Goal: Task Accomplishment & Management: Use online tool/utility

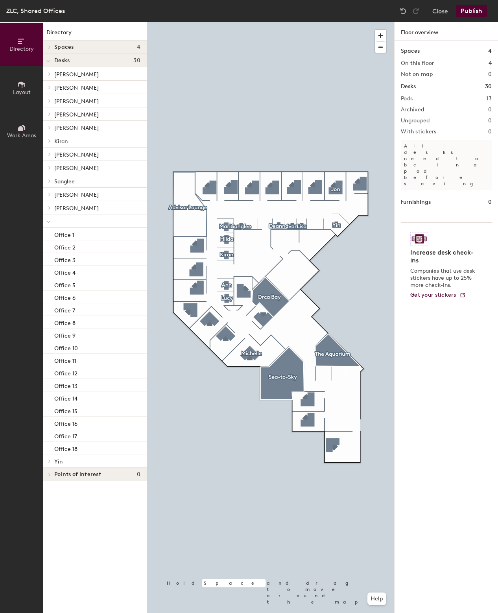
click at [28, 94] on span "Layout" at bounding box center [22, 92] width 18 height 7
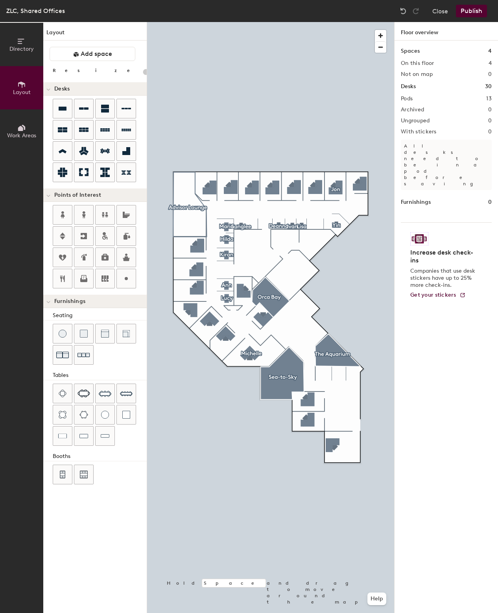
click at [31, 56] on button "Directory" at bounding box center [21, 44] width 43 height 43
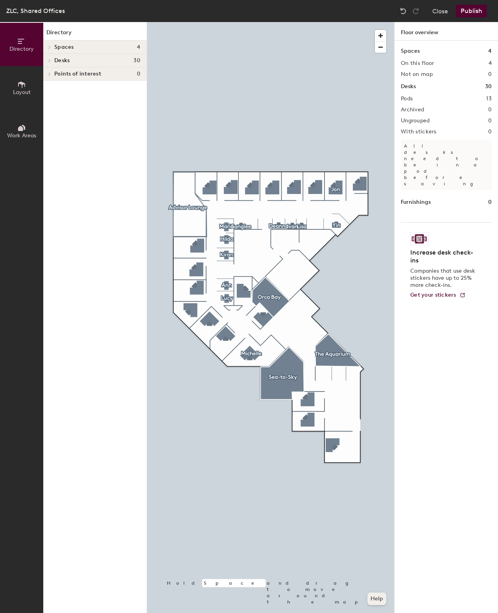
click at [382, 601] on button "Help" at bounding box center [377, 599] width 19 height 13
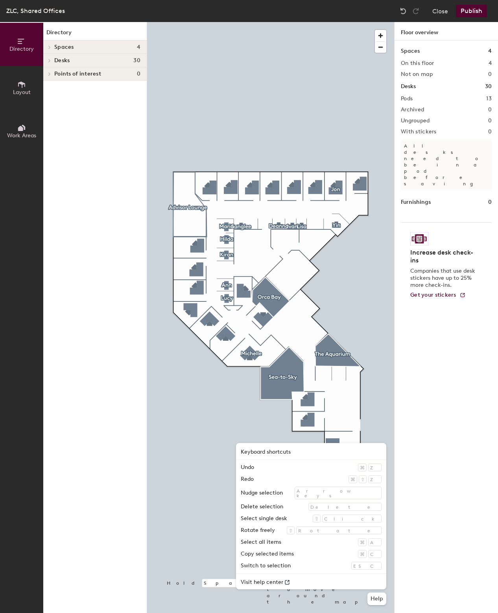
click at [441, 332] on div "Spaces 4 On this floor 4 Not on map 0 Desks 30 Pods 13 Archived 0 Ungrouped 0 W…" at bounding box center [447, 336] width 104 height 591
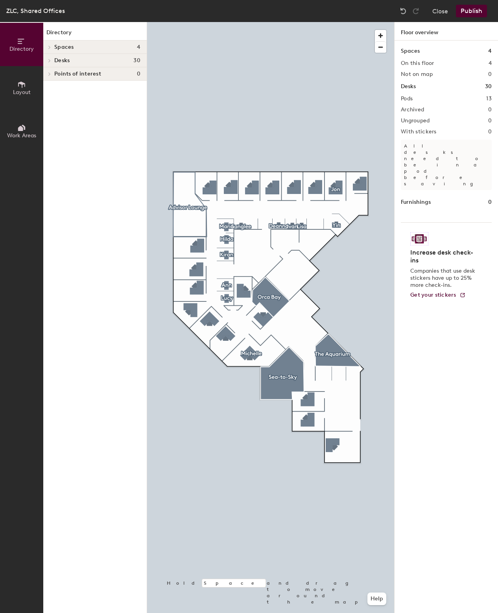
click at [32, 132] on span "Work Areas" at bounding box center [21, 135] width 29 height 7
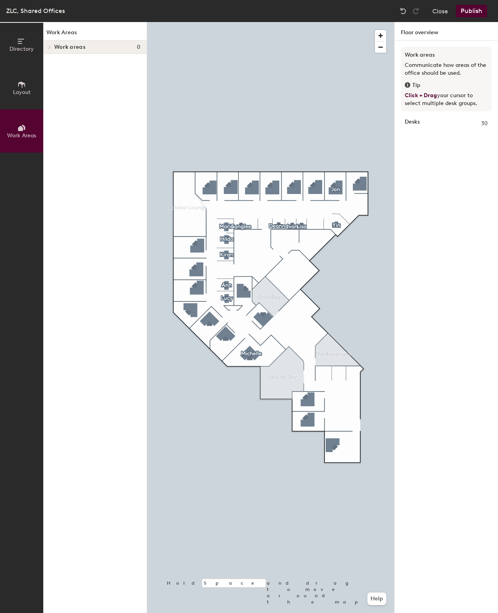
click at [26, 86] on button "Layout" at bounding box center [21, 87] width 43 height 43
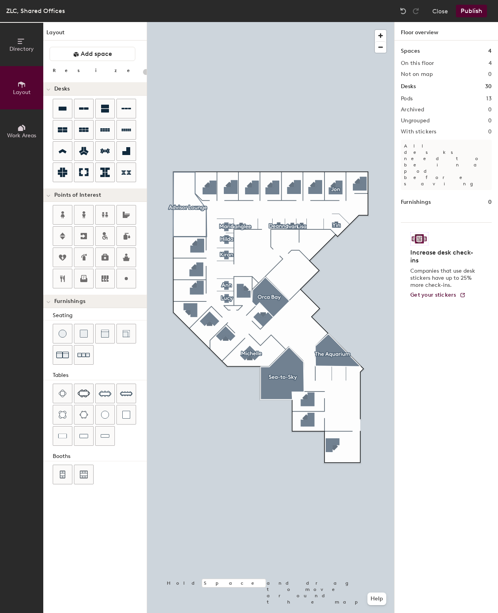
click at [26, 54] on button "Directory" at bounding box center [21, 44] width 43 height 43
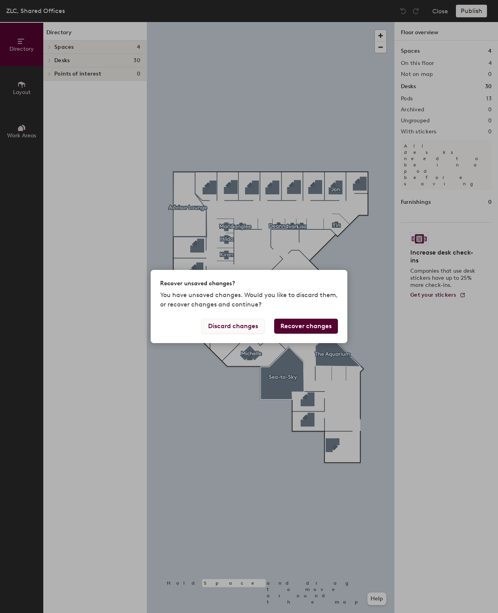
click at [254, 330] on button "Discard changes" at bounding box center [233, 326] width 63 height 15
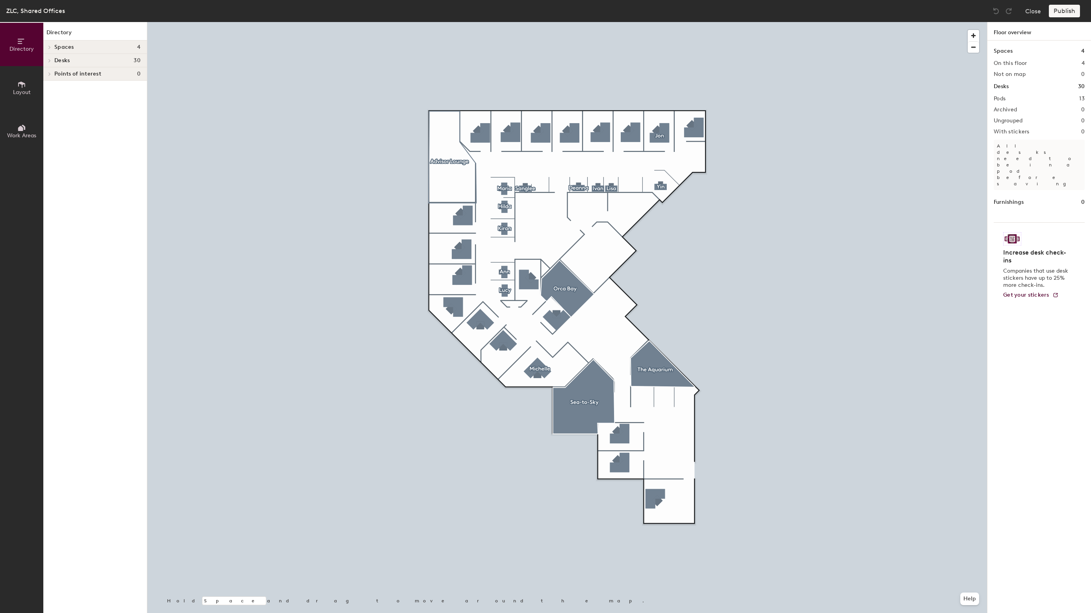
click at [26, 102] on button "Layout" at bounding box center [21, 87] width 43 height 43
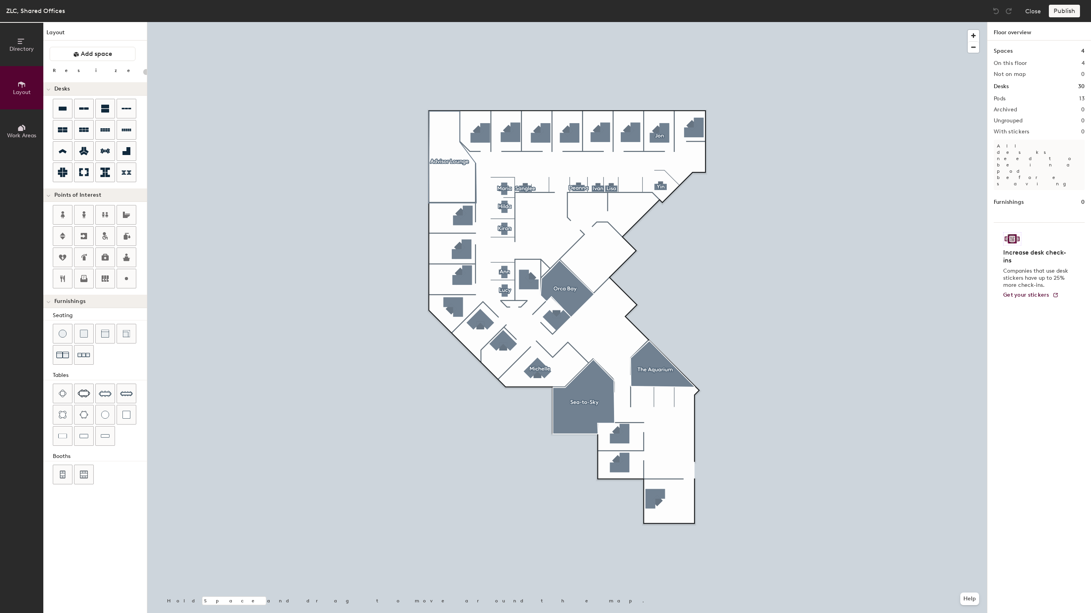
click at [620, 22] on div at bounding box center [566, 22] width 839 height 0
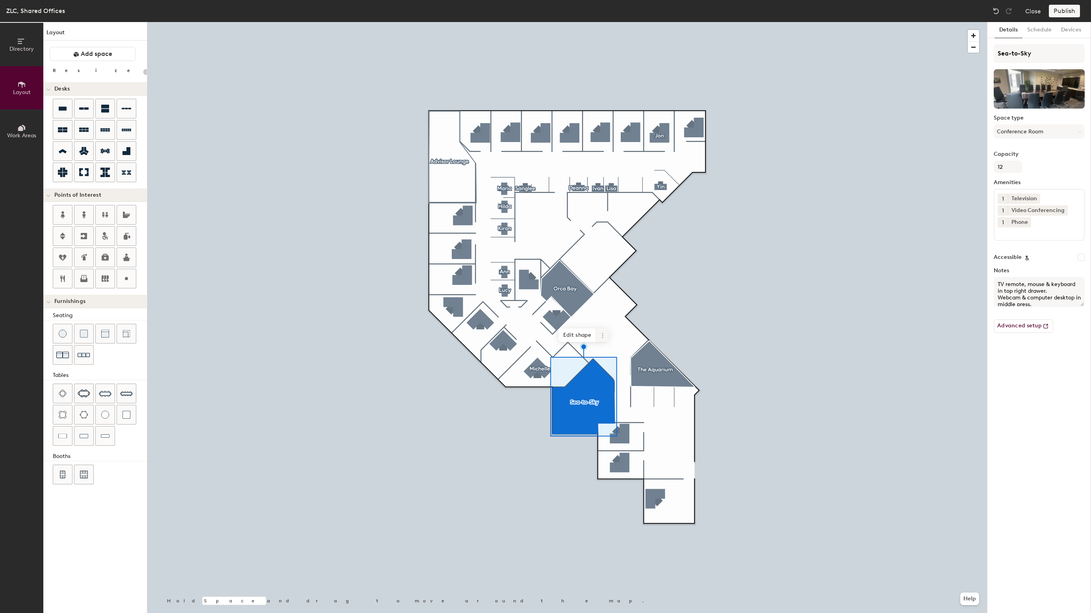
click at [601, 336] on icon at bounding box center [602, 336] width 6 height 6
click at [726, 22] on div at bounding box center [566, 22] width 839 height 0
type input "20"
